Goal: Task Accomplishment & Management: Complete application form

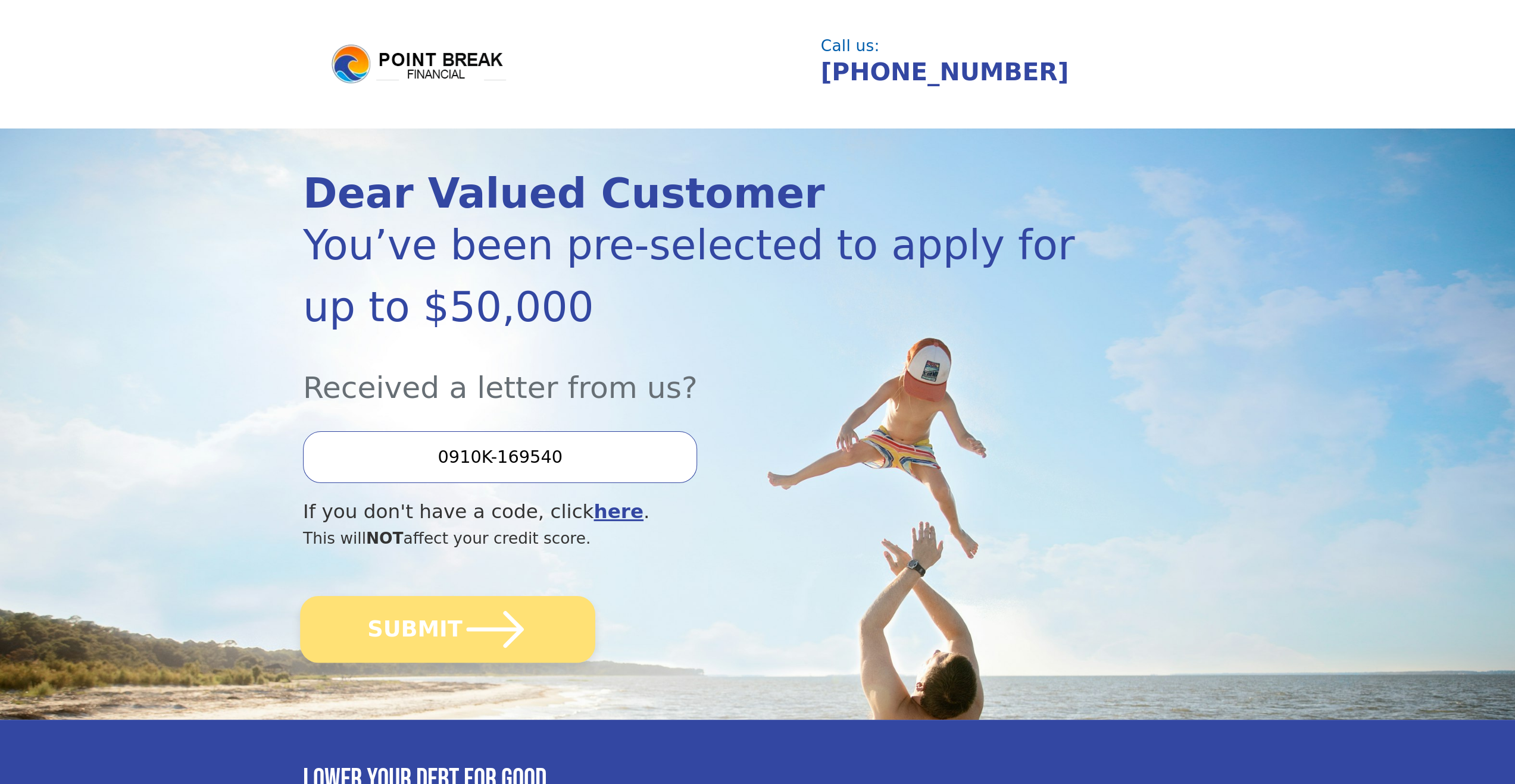
click at [505, 639] on icon "submit" at bounding box center [495, 629] width 57 height 37
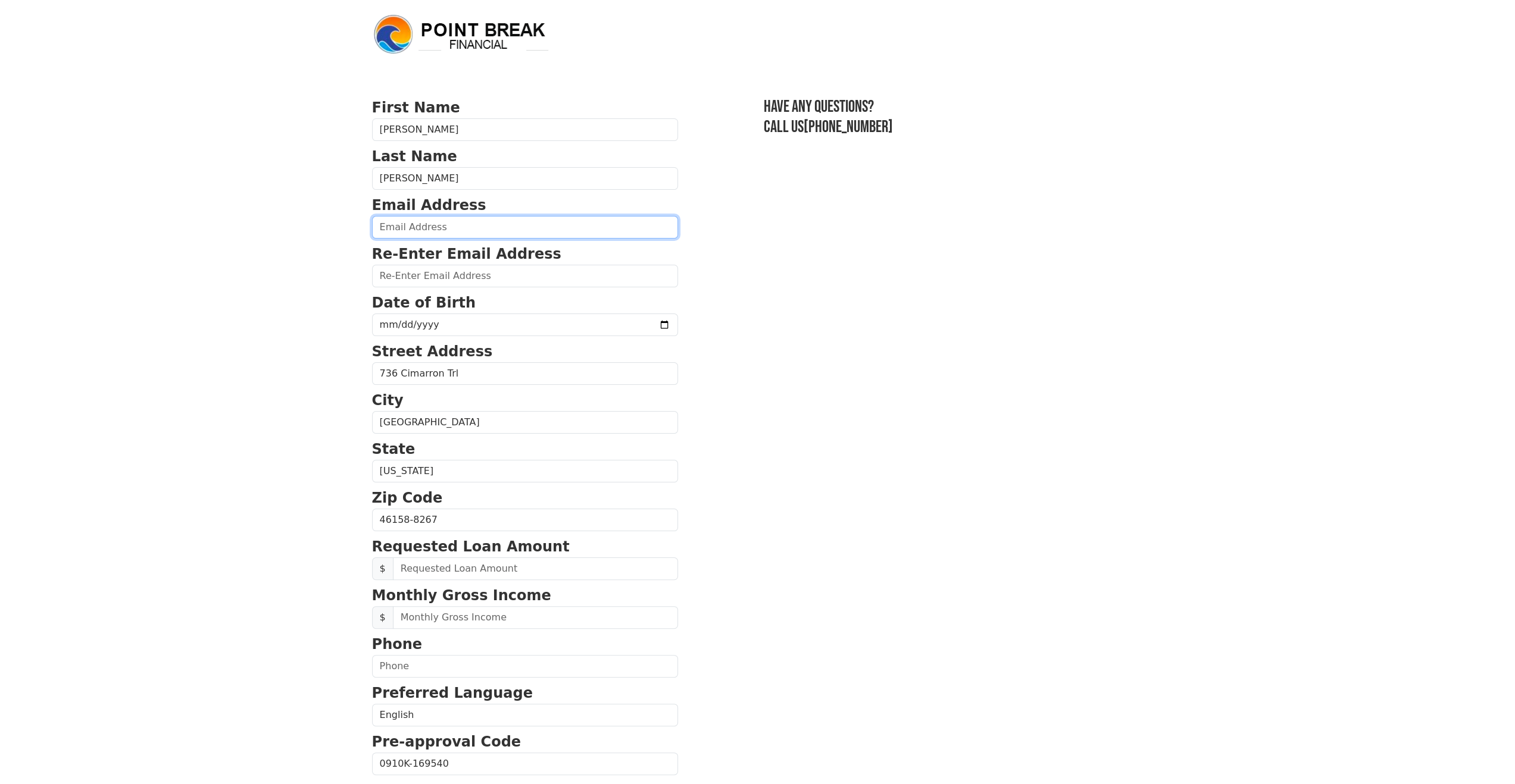
click at [494, 232] on input "email" at bounding box center [525, 227] width 306 height 23
type input "raymerd@live.com"
type input "(317) 739-7789"
click at [479, 330] on input "date" at bounding box center [525, 325] width 306 height 23
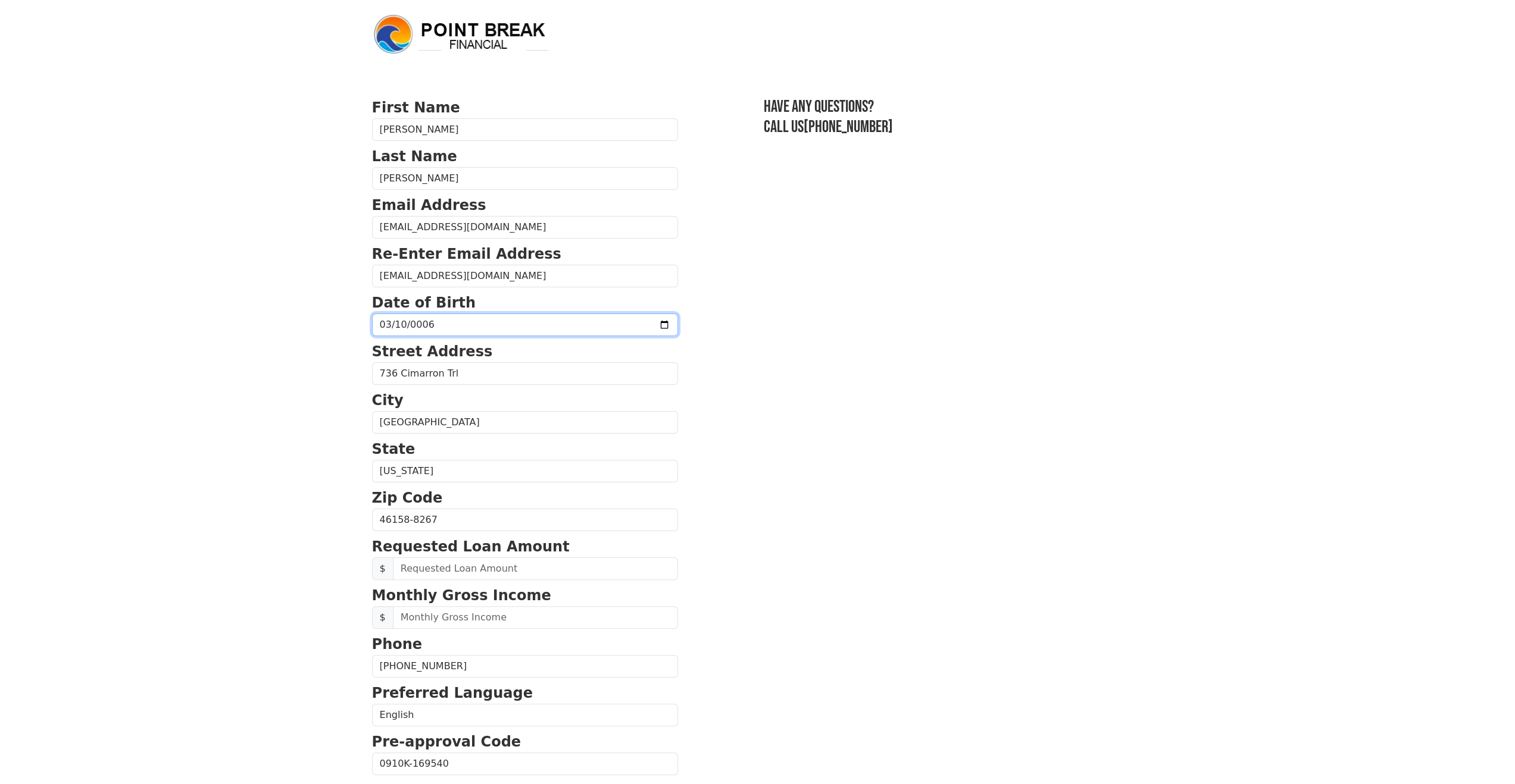
click at [399, 316] on input "0006-03-10" at bounding box center [525, 325] width 306 height 23
click at [401, 324] on input "0006-03-10" at bounding box center [525, 325] width 306 height 23
type input "1980-03-16"
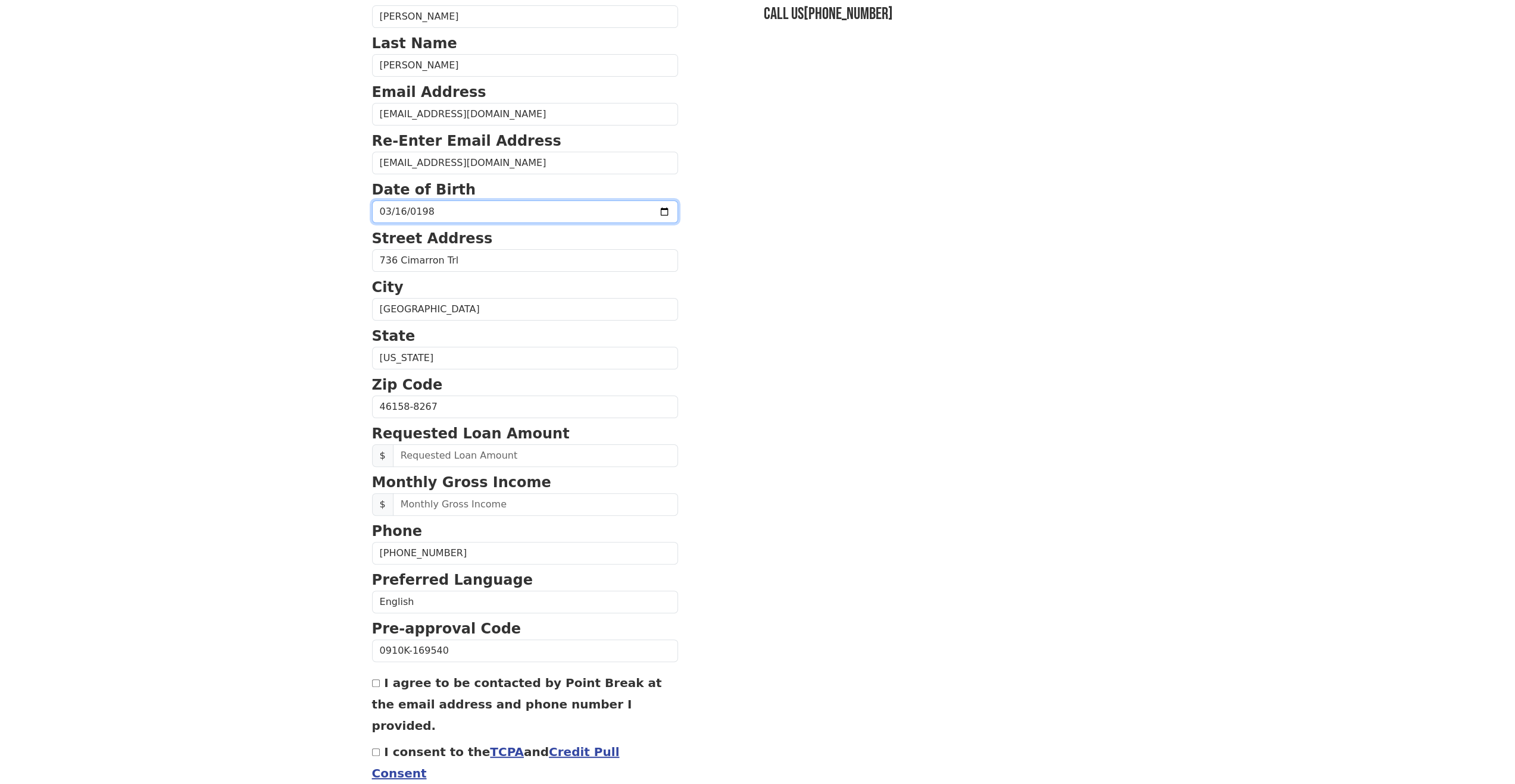
scroll to position [119, 0]
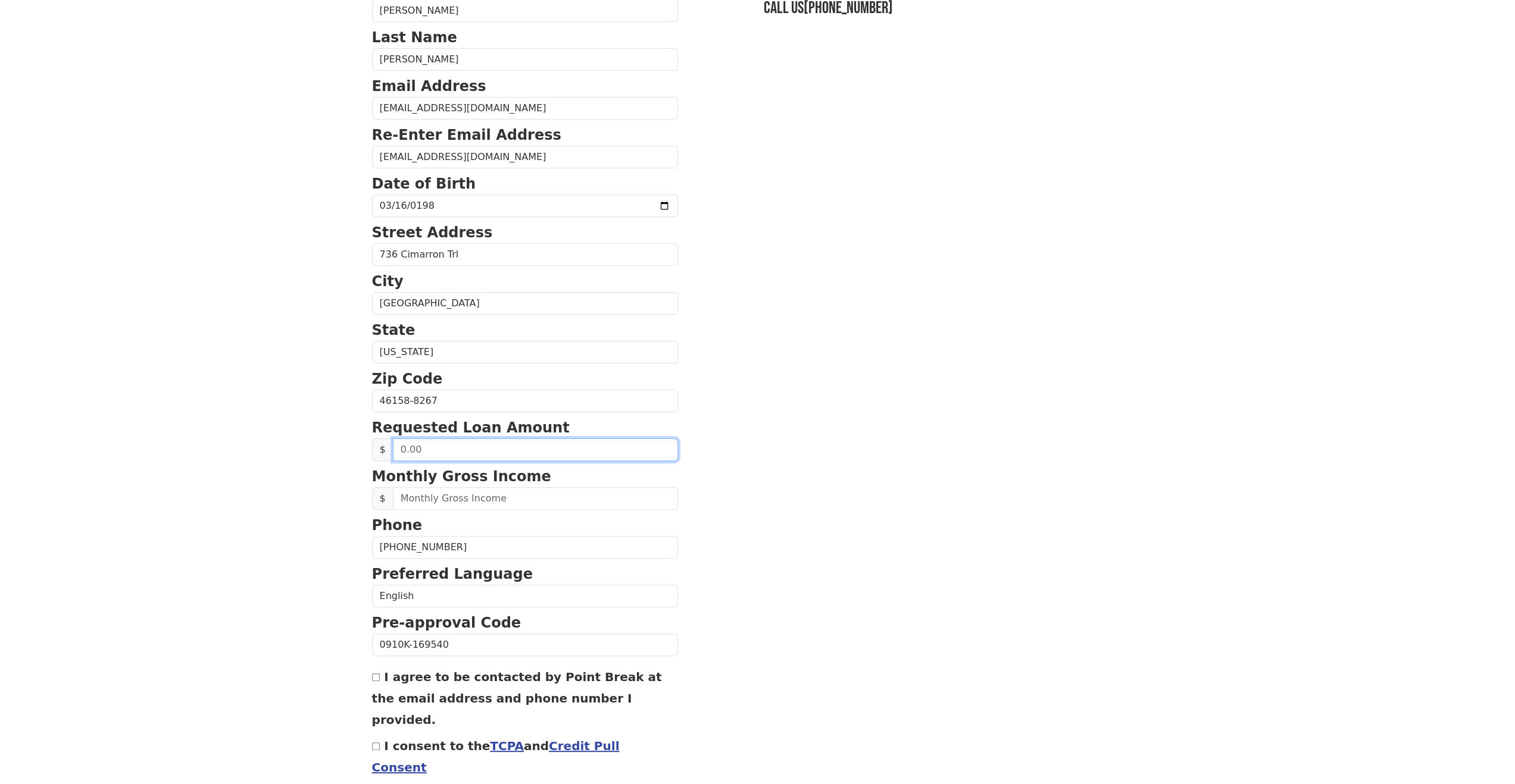
click at [479, 449] on input "text" at bounding box center [536, 449] width 285 height 23
type input "50,000.00"
click at [429, 487] on input "text" at bounding box center [536, 498] width 285 height 23
type input "4,800.00"
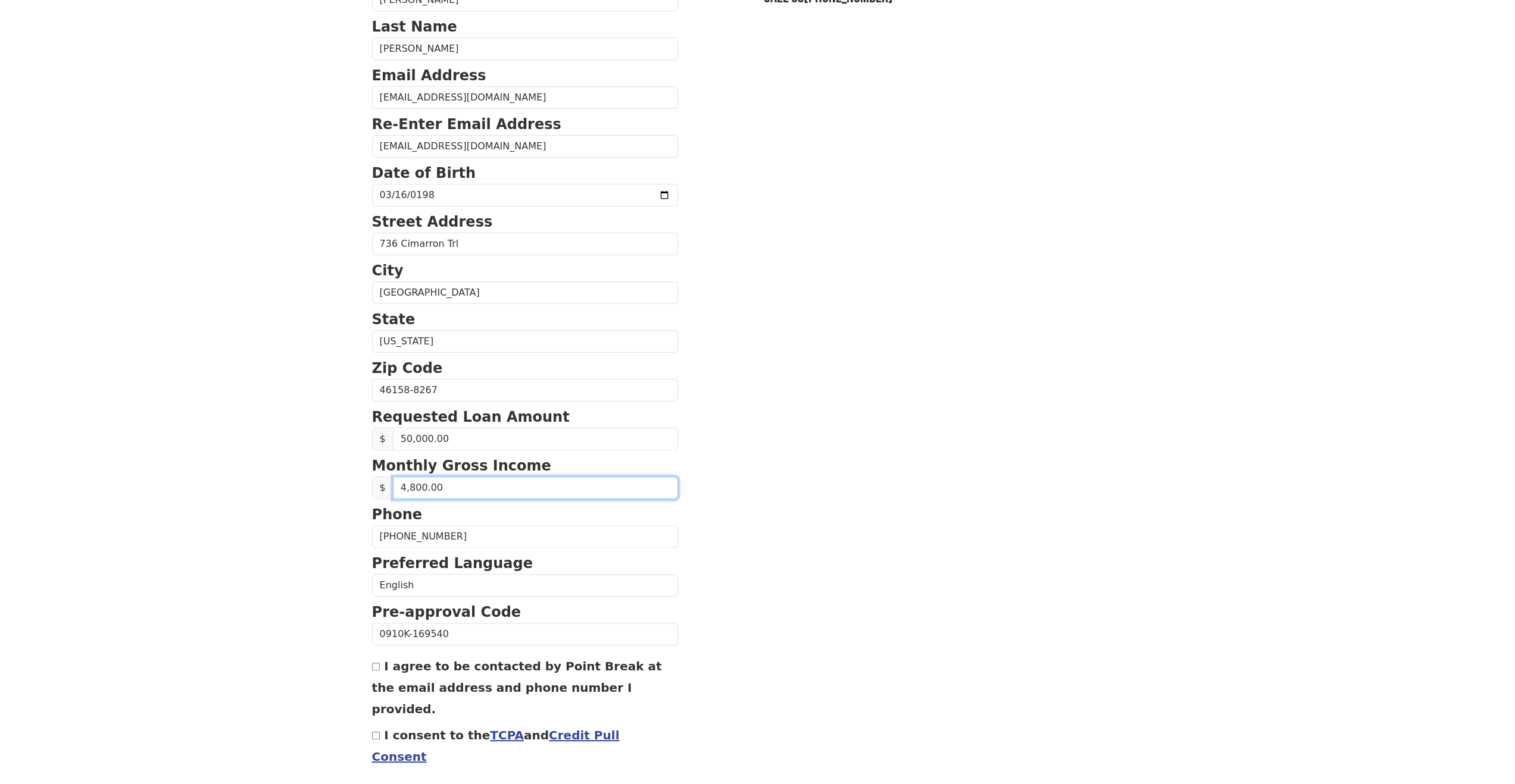
scroll to position [155, 0]
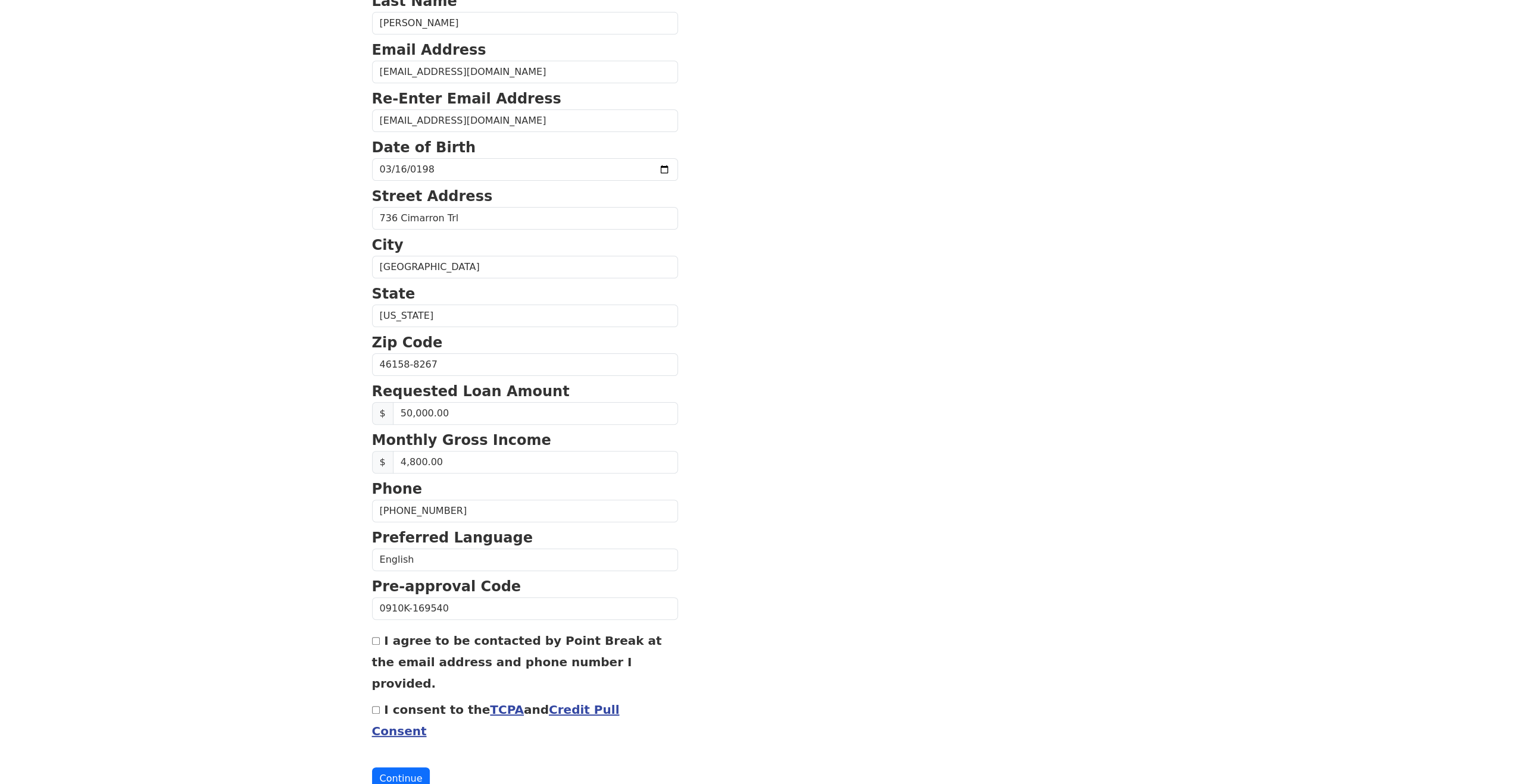
click at [374, 637] on input "I agree to be contacted by Point Break at the email address and phone number I …" at bounding box center [376, 641] width 8 height 8
checkbox input "true"
click at [372, 706] on input "I consent to the TCPA and Credit Pull Consent" at bounding box center [376, 710] width 8 height 8
checkbox input "true"
click at [580, 703] on link "Credit Pull Consent" at bounding box center [496, 720] width 248 height 36
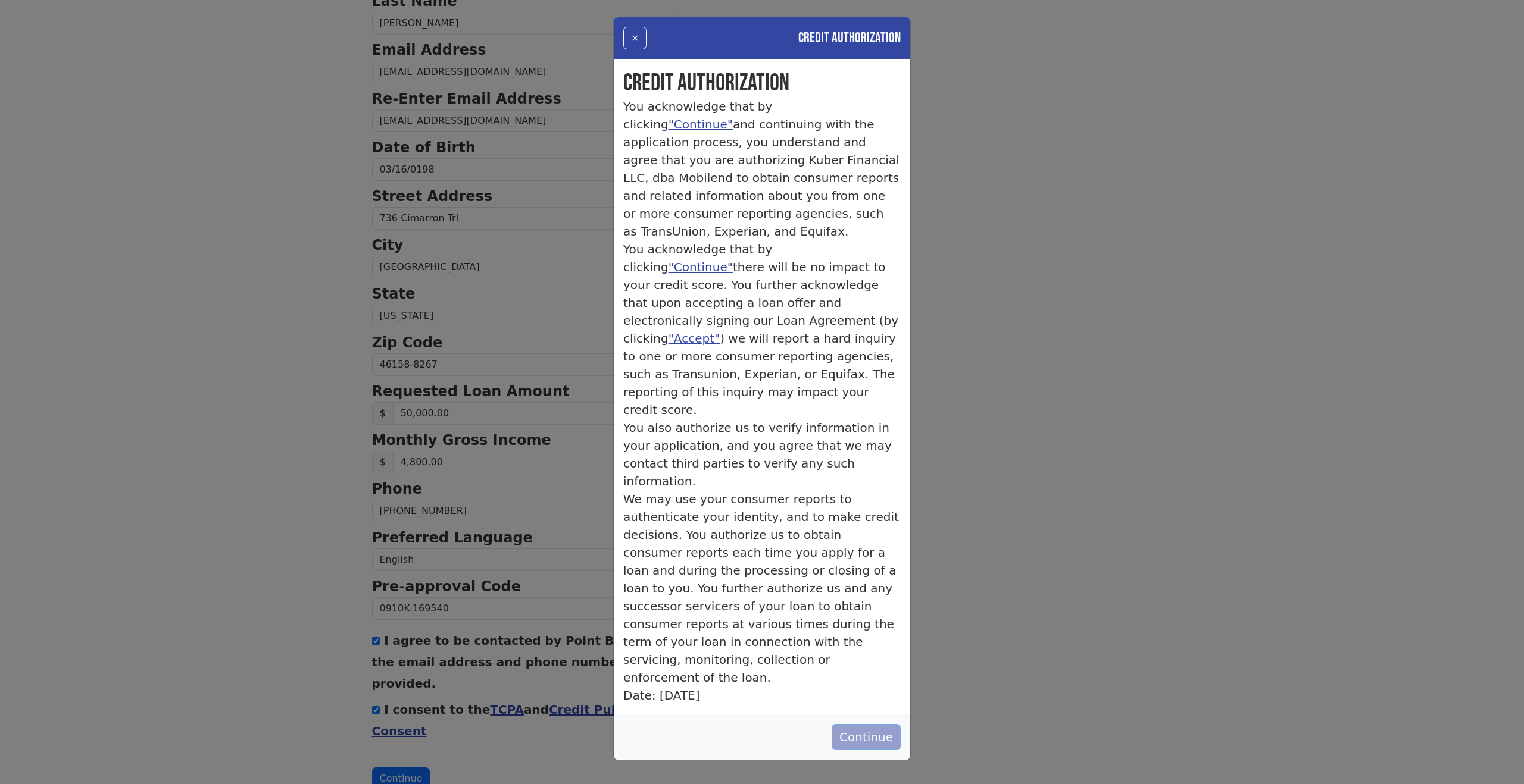
click at [869, 724] on button "Continue" at bounding box center [866, 737] width 69 height 26
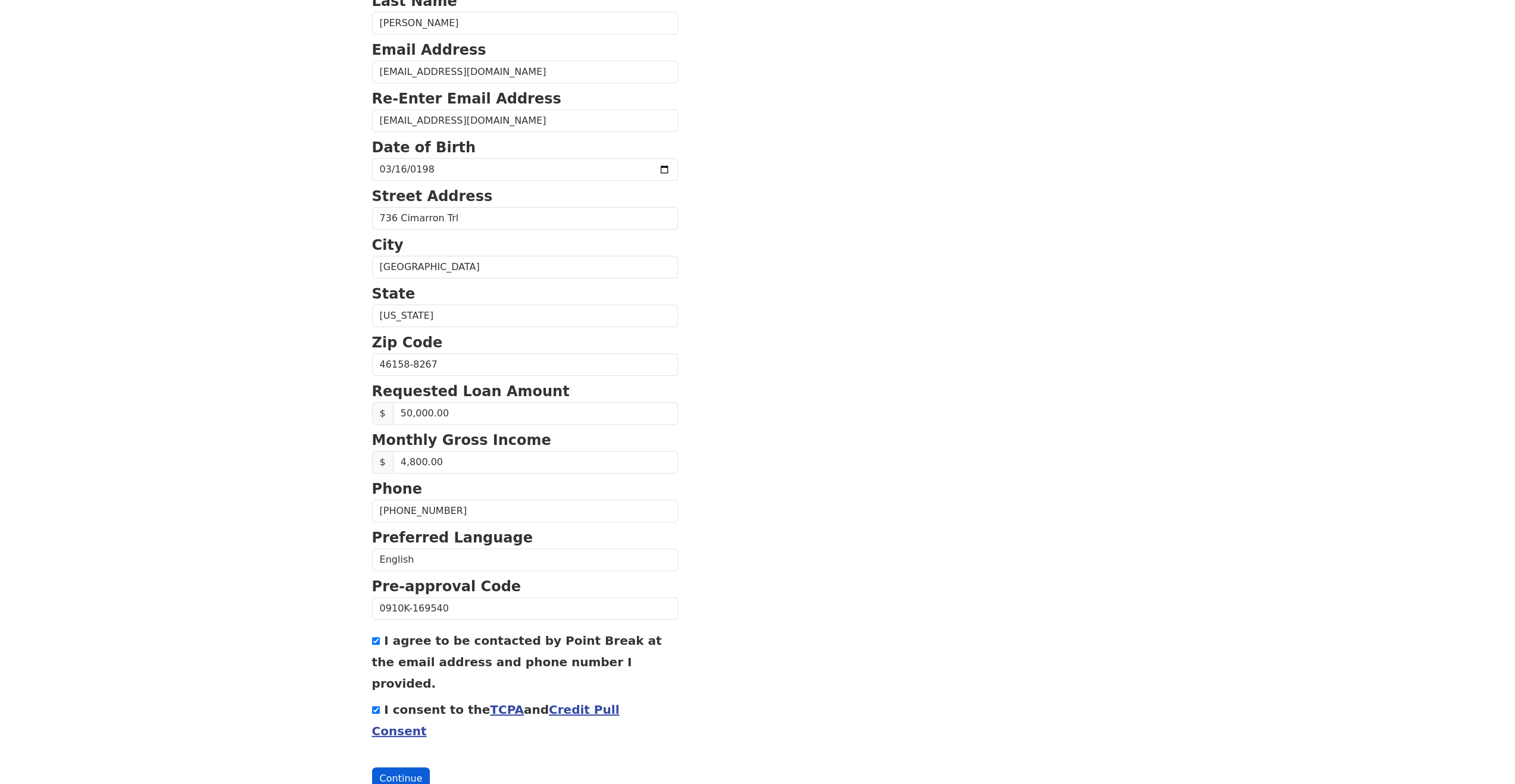
click at [402, 768] on button "Continue" at bounding box center [401, 779] width 58 height 23
